Goal: Task Accomplishment & Management: Complete application form

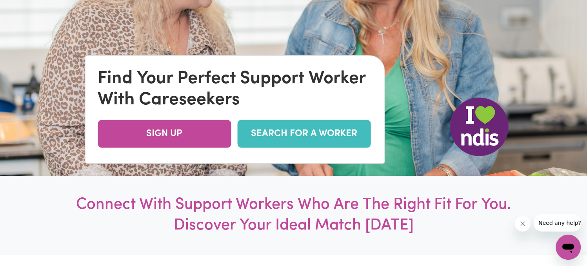
scroll to position [1, 0]
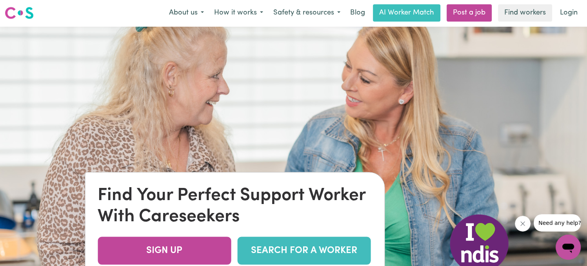
click at [314, 248] on link "SEARCH FOR A WORKER" at bounding box center [303, 250] width 133 height 28
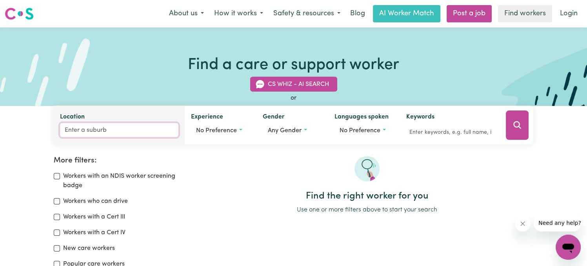
click at [109, 131] on input "Location" at bounding box center [119, 130] width 118 height 14
type input "Bondi"
type input "Bondi, New South Wales, 2026"
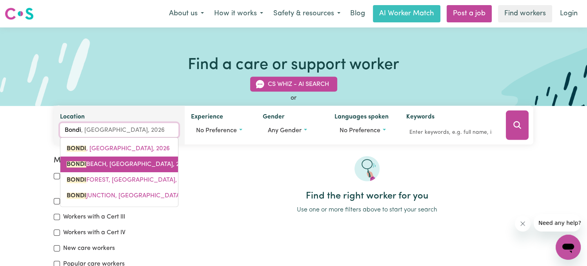
click at [130, 158] on link "BONDI BEACH, New South Wales, 2026" at bounding box center [119, 164] width 118 height 16
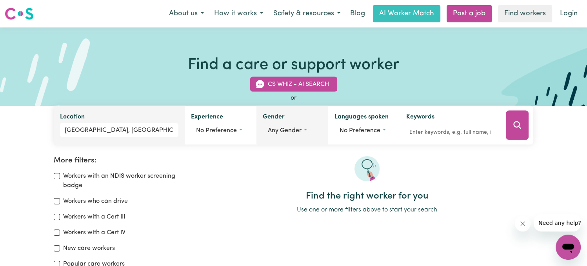
click at [287, 129] on span "Any gender" at bounding box center [285, 130] width 34 height 6
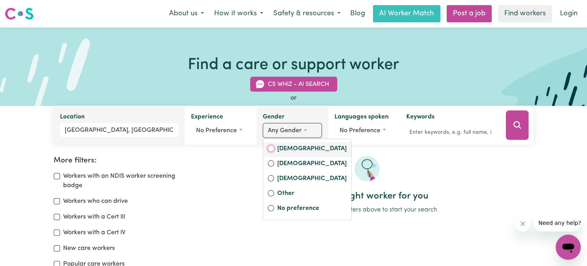
click at [270, 149] on input "Female" at bounding box center [271, 148] width 6 height 6
radio input "true"
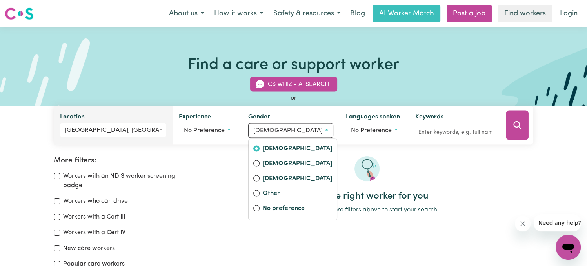
click at [400, 159] on div at bounding box center [366, 173] width 333 height 34
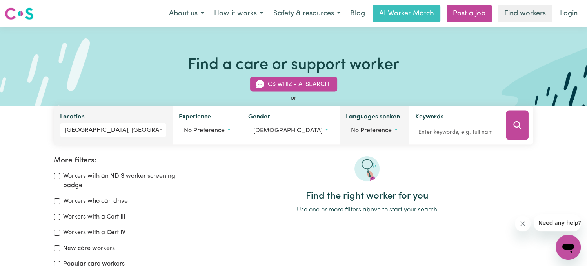
click at [367, 130] on span "No preference" at bounding box center [371, 130] width 41 height 6
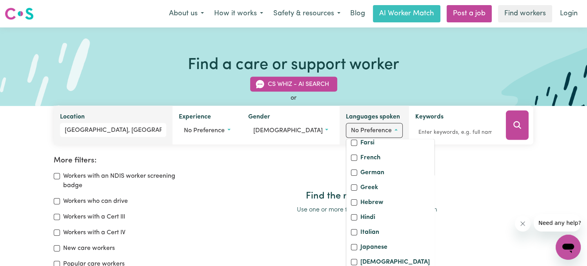
scroll to position [172, 0]
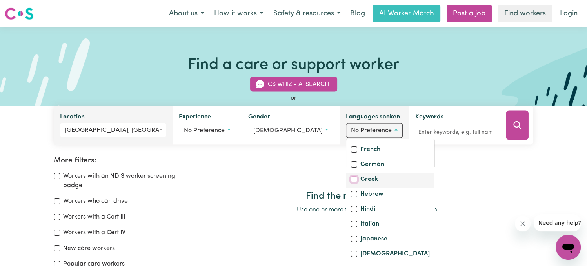
click at [351, 183] on input "Greek" at bounding box center [354, 179] width 6 height 6
checkbox input "true"
checkbox input "false"
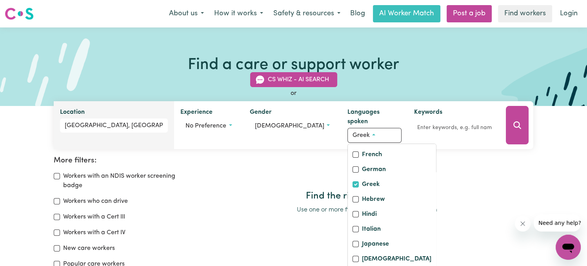
click at [461, 177] on div at bounding box center [366, 173] width 333 height 34
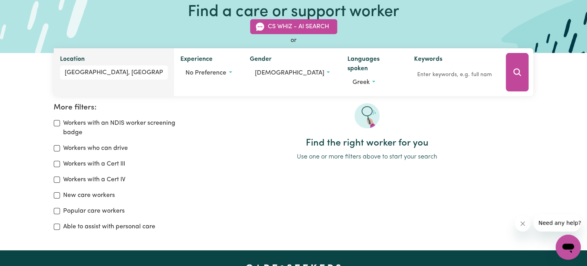
scroll to position [25, 0]
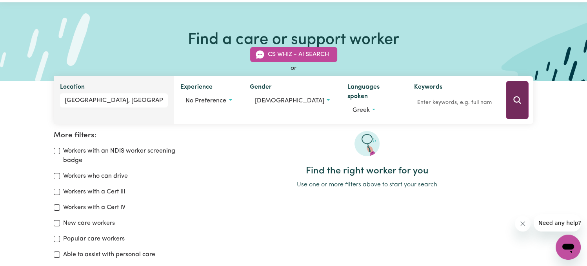
click at [510, 92] on button "Search" at bounding box center [517, 100] width 23 height 38
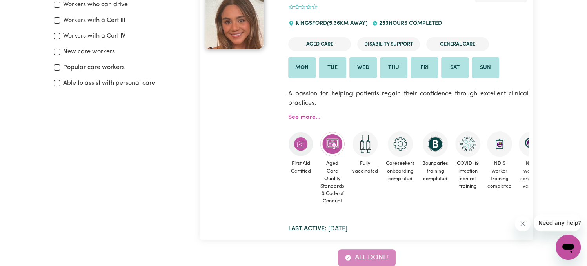
scroll to position [191, 0]
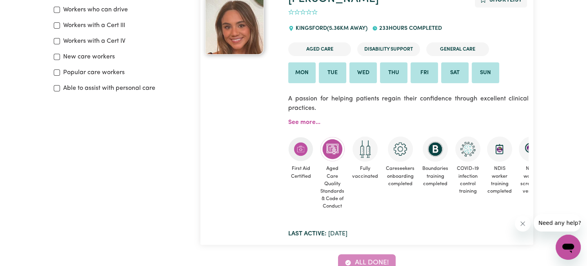
click at [524, 225] on icon "Close message from company" at bounding box center [522, 223] width 6 height 6
click at [304, 122] on link "See more..." at bounding box center [304, 122] width 32 height 6
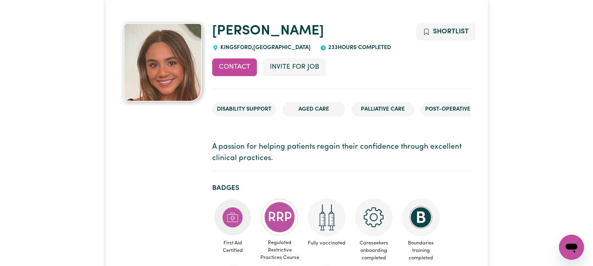
scroll to position [52, 0]
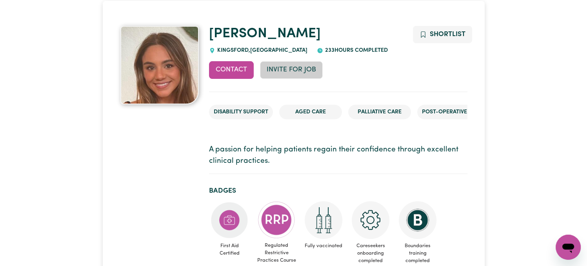
click at [291, 68] on button "Invite for Job" at bounding box center [291, 69] width 63 height 17
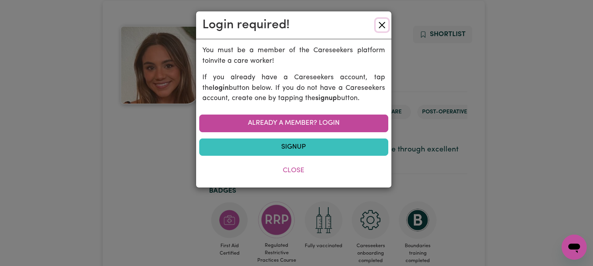
click at [383, 22] on button "Close" at bounding box center [381, 25] width 13 height 13
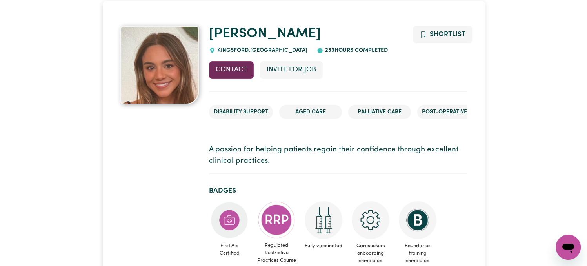
click at [228, 71] on button "Contact" at bounding box center [231, 69] width 45 height 17
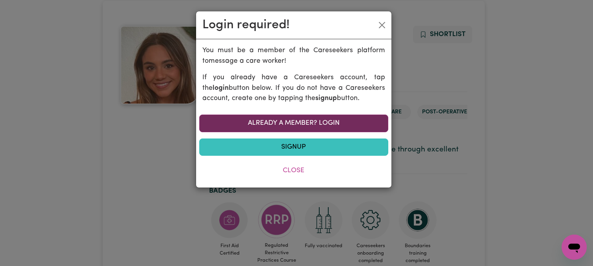
click at [290, 119] on link "Already a member? Login" at bounding box center [293, 122] width 189 height 17
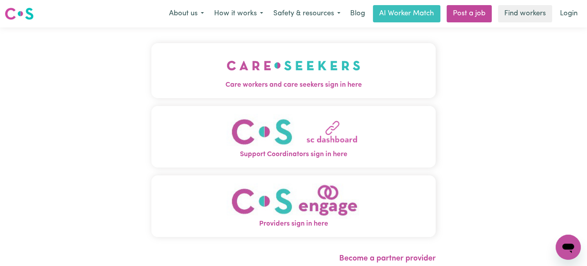
click at [306, 201] on img "Providers sign in here" at bounding box center [294, 201] width 134 height 36
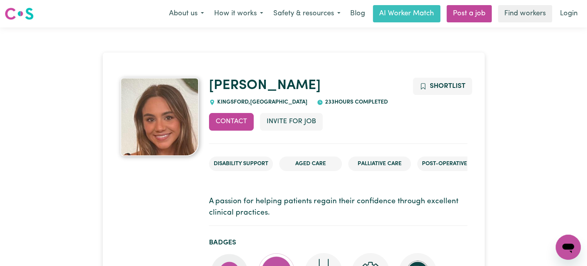
scroll to position [11, 0]
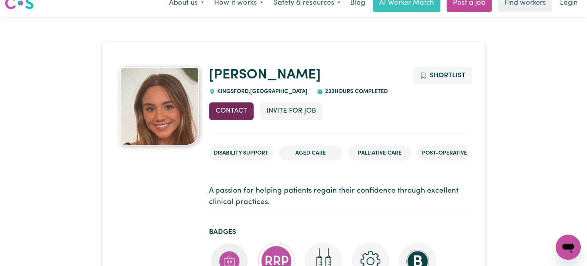
click at [232, 106] on button "Contact" at bounding box center [231, 110] width 45 height 17
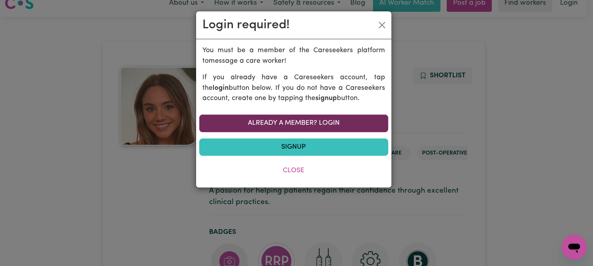
click at [279, 121] on link "Already a member? Login" at bounding box center [293, 122] width 189 height 17
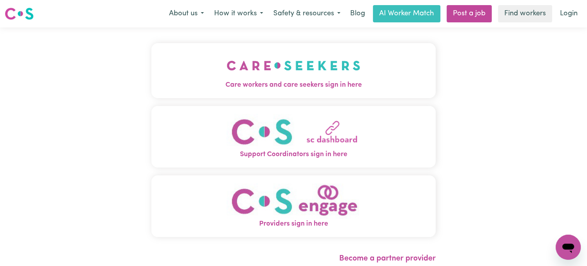
click at [298, 214] on img "Providers sign in here" at bounding box center [294, 201] width 134 height 36
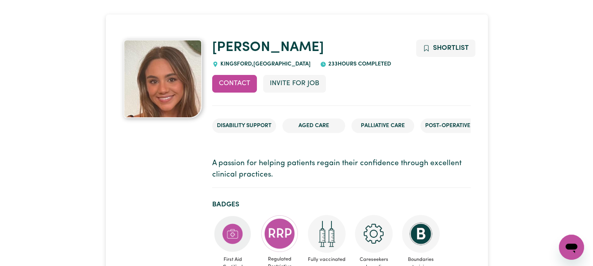
scroll to position [25, 0]
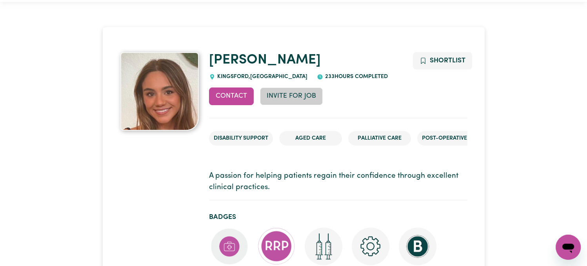
click at [288, 98] on button "Invite for Job" at bounding box center [291, 95] width 63 height 17
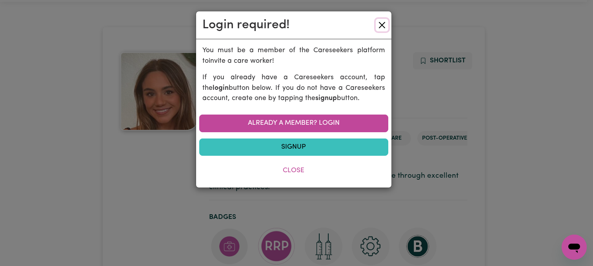
click at [383, 22] on button "Close" at bounding box center [381, 25] width 13 height 13
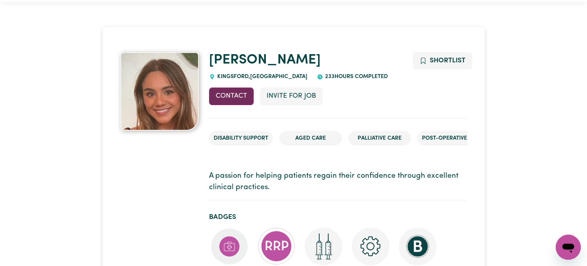
click at [234, 93] on button "Contact" at bounding box center [231, 95] width 45 height 17
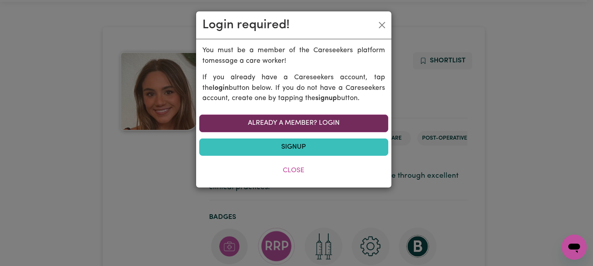
click at [289, 120] on link "Already a member? Login" at bounding box center [293, 122] width 189 height 17
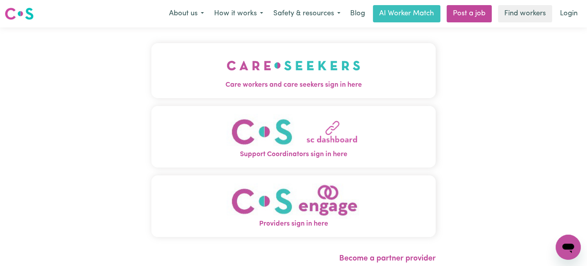
click at [281, 208] on img "Providers sign in here" at bounding box center [294, 201] width 134 height 36
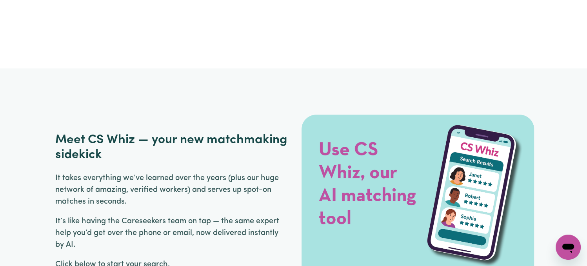
scroll to position [1073, 0]
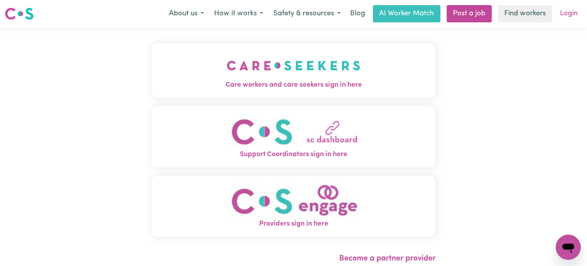
click at [576, 12] on link "Login" at bounding box center [568, 13] width 27 height 17
click at [568, 17] on link "Login" at bounding box center [568, 13] width 27 height 17
click at [293, 208] on img "Providers sign in here" at bounding box center [294, 201] width 134 height 36
click at [568, 15] on link "Login" at bounding box center [568, 13] width 27 height 17
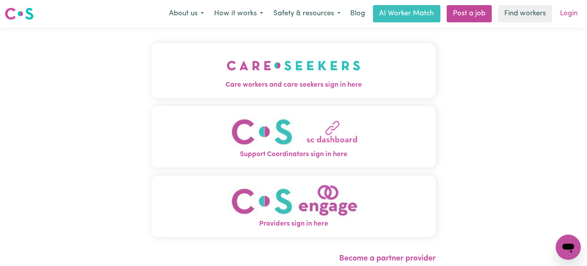
click at [568, 15] on link "Login" at bounding box center [568, 13] width 27 height 17
click at [290, 210] on img "Providers sign in here" at bounding box center [294, 201] width 134 height 36
